Goal: Information Seeking & Learning: Learn about a topic

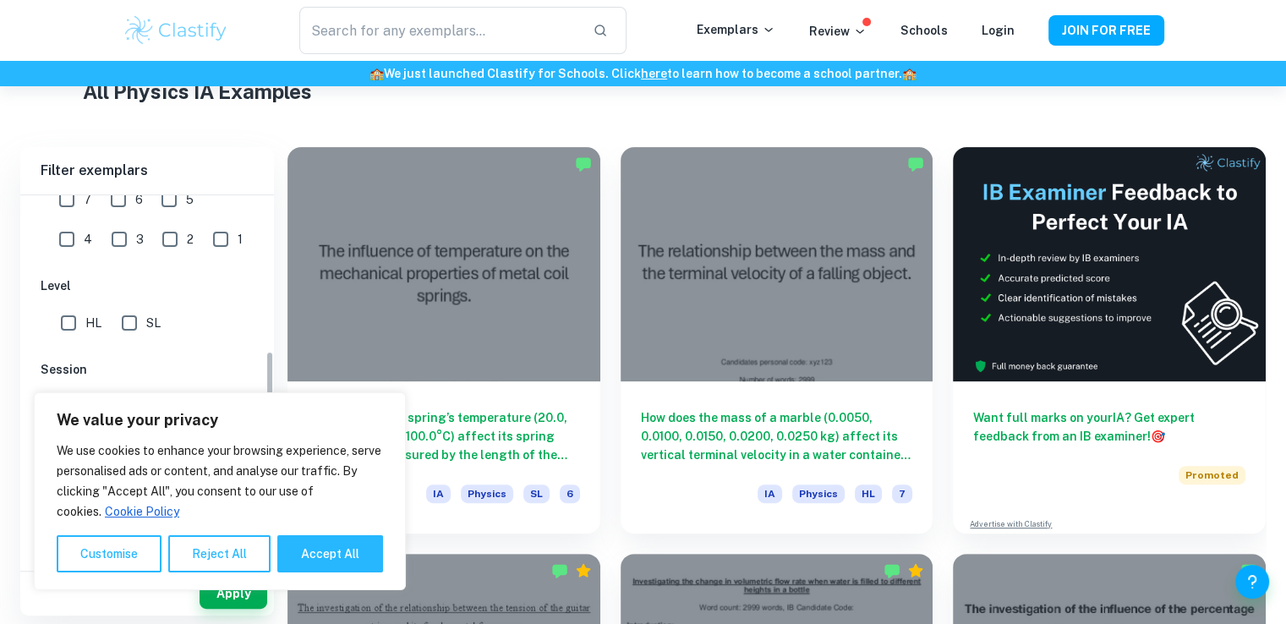
scroll to position [423, 0]
click at [213, 550] on button "Reject All" at bounding box center [219, 553] width 102 height 37
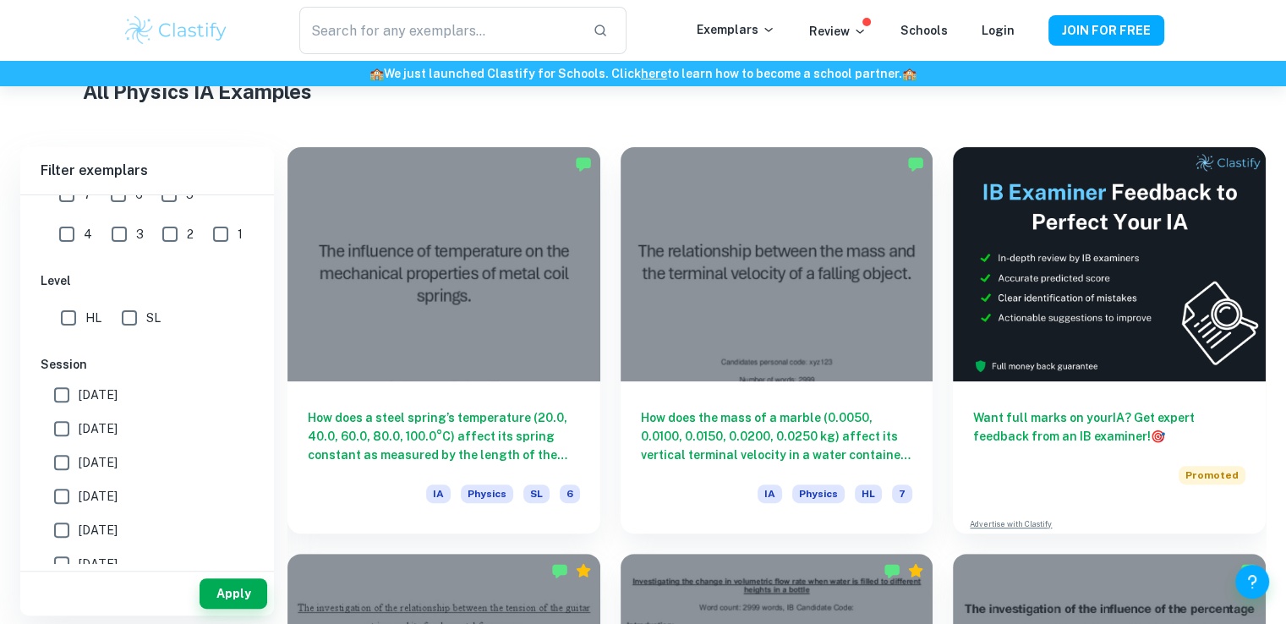
click at [125, 318] on input "SL" at bounding box center [129, 318] width 34 height 34
checkbox input "true"
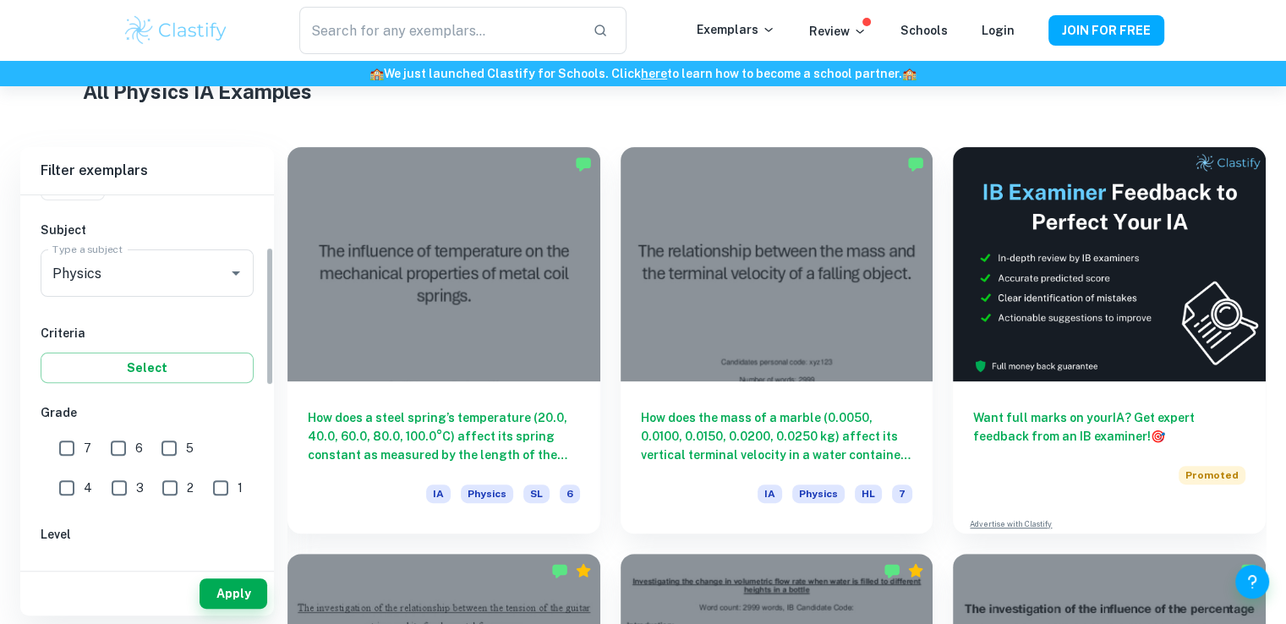
scroll to position [85, 0]
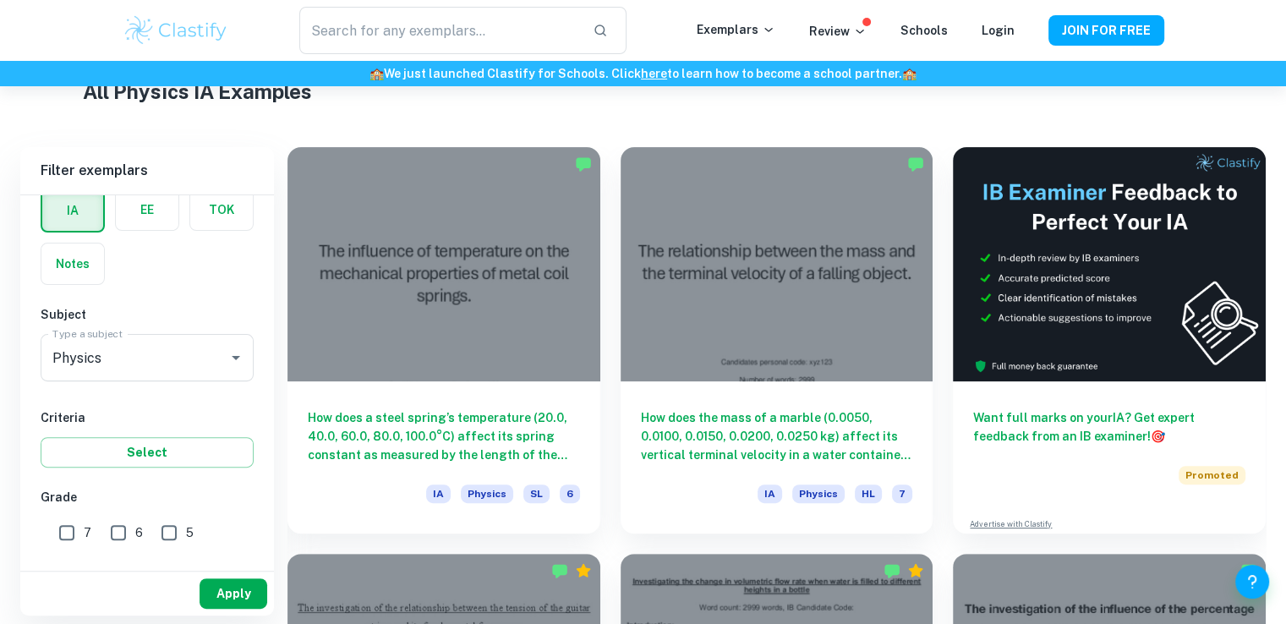
click at [242, 589] on button "Apply" at bounding box center [234, 593] width 68 height 30
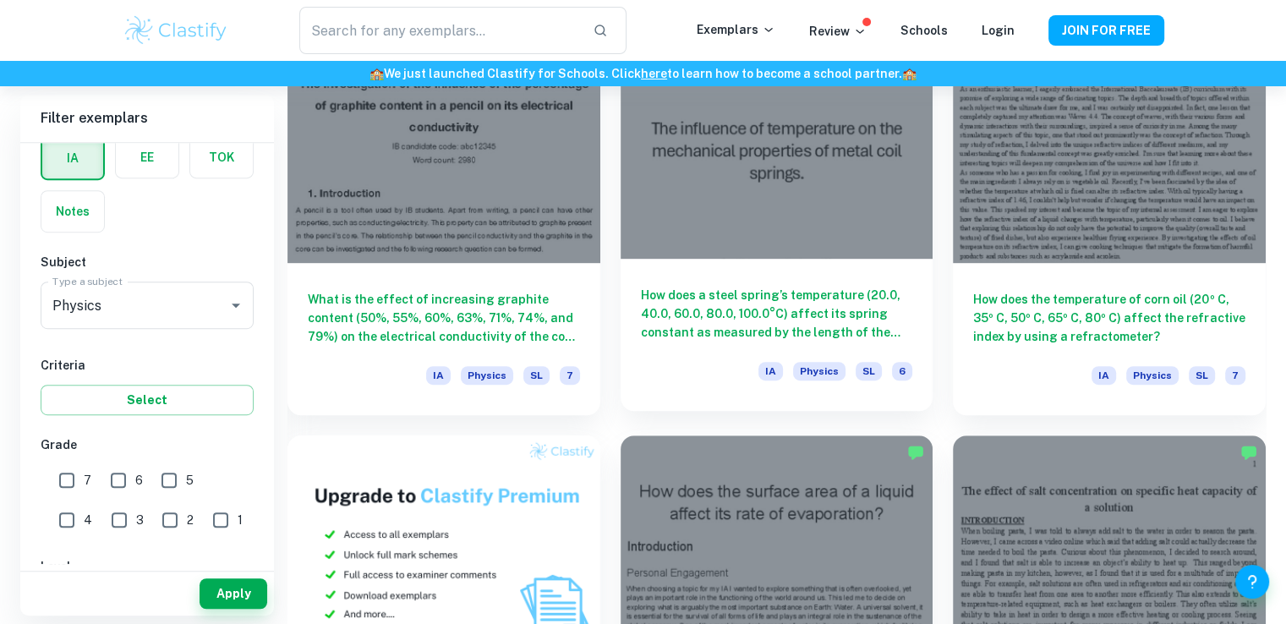
scroll to position [930, 0]
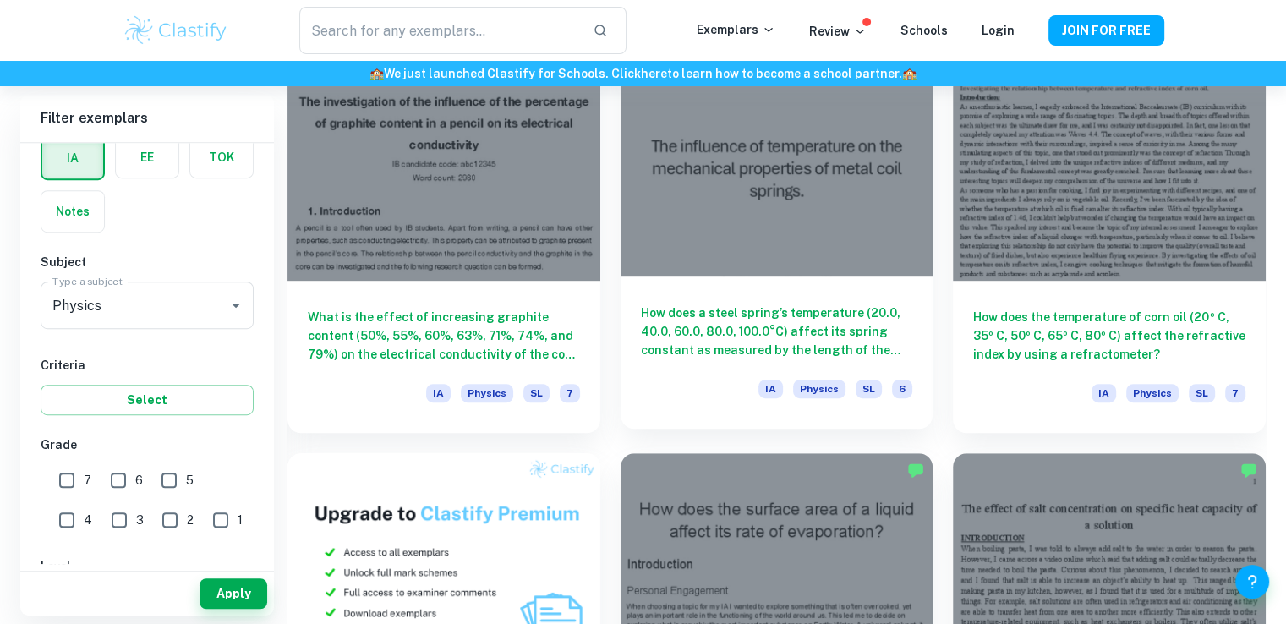
click at [844, 346] on h6 "How does a steel spring’s temperature (20.0, 40.0, 60.0, 80.0, 100.0°C) affect …" at bounding box center [777, 332] width 272 height 56
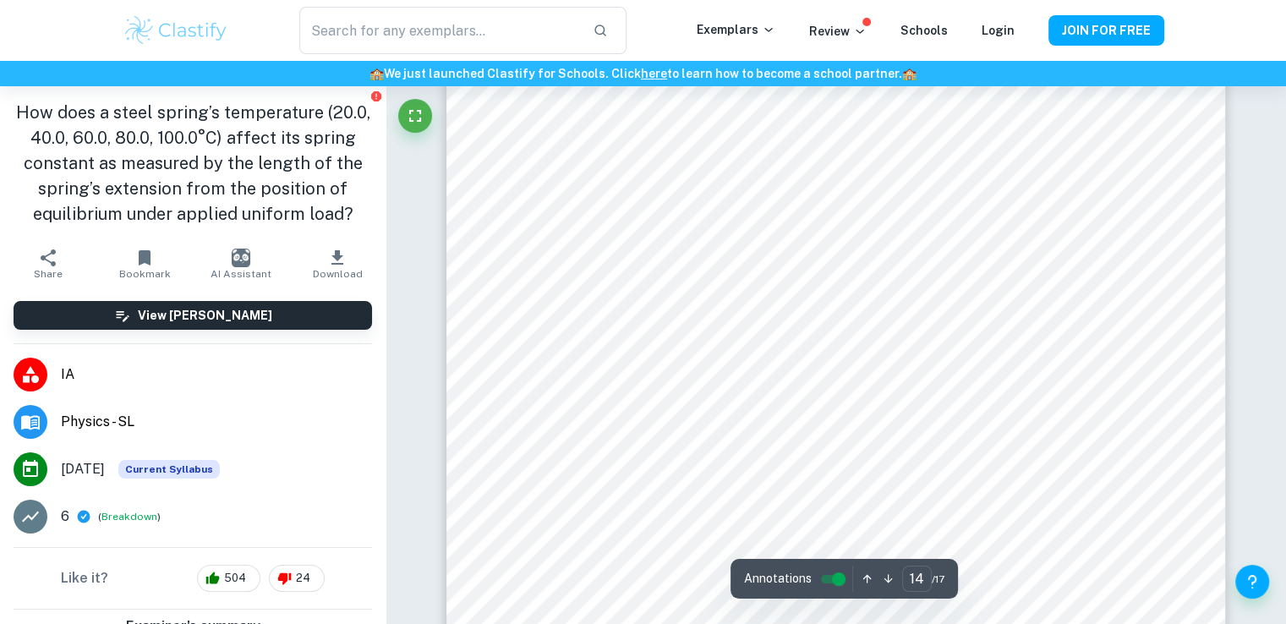
scroll to position [14880, 0]
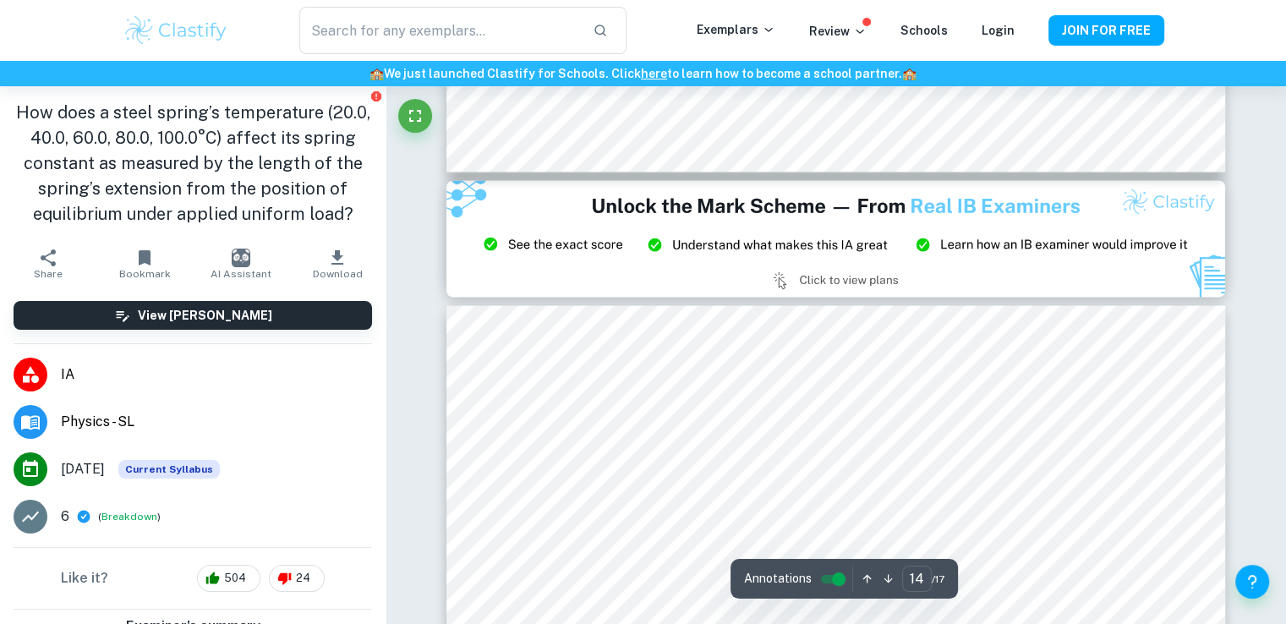
type input "15"
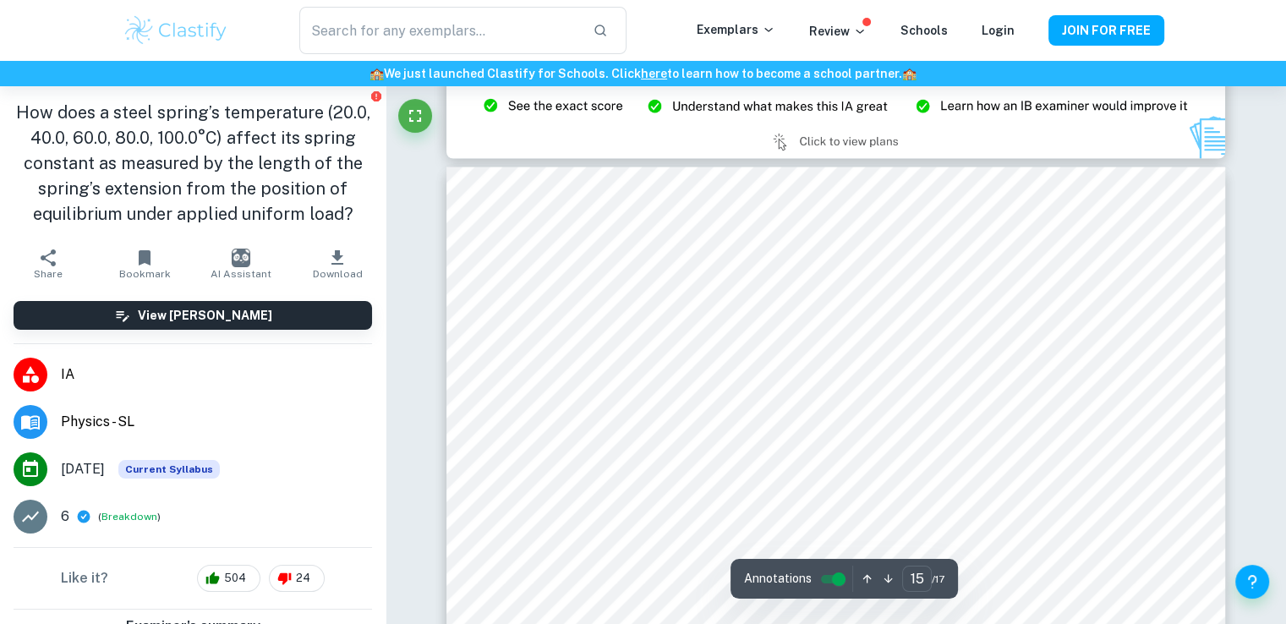
scroll to position [16233, 0]
